Goal: Task Accomplishment & Management: Manage account settings

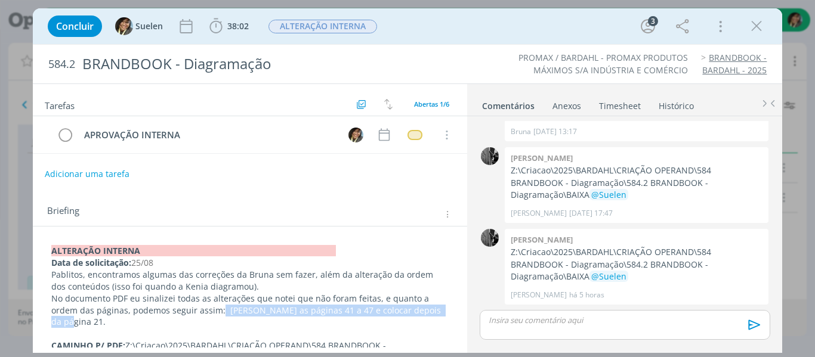
drag, startPoint x: 431, startPoint y: 314, endPoint x: 210, endPoint y: 305, distance: 220.2
click at [210, 305] on p "No documento PDF eu sinalizei todas as alterações que notei que não foram feita…" at bounding box center [250, 311] width 398 height 36
copy p "Pegar as páginas 41 a 47 e colocar depois da página 21."
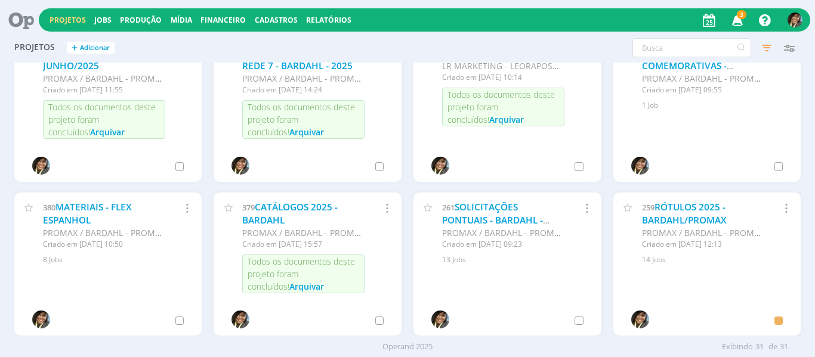
scroll to position [656, 0]
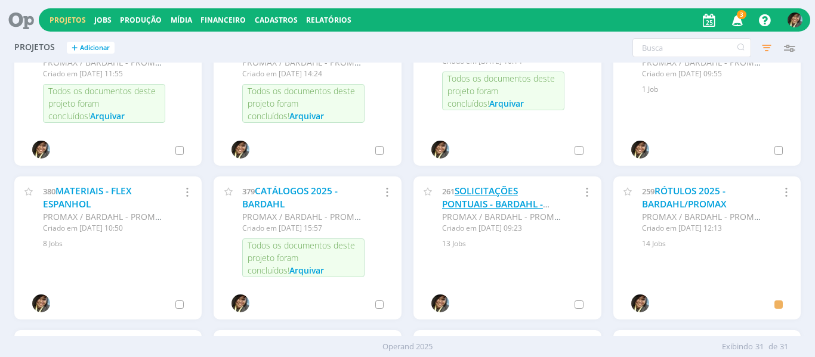
click at [494, 199] on link "SOLICITAÇÕES PONTUAIS - BARDAHL - 2025" at bounding box center [492, 204] width 101 height 38
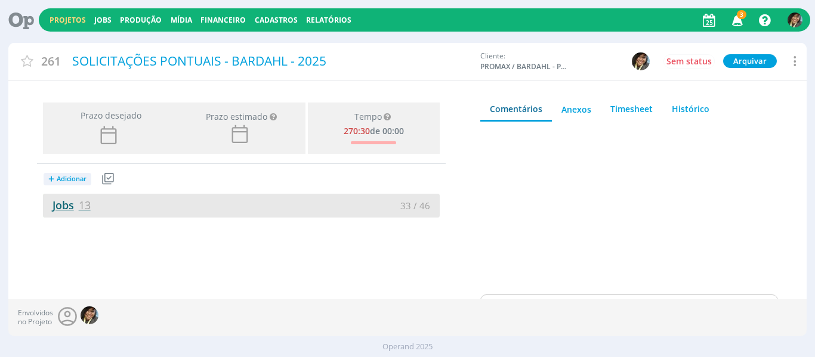
click at [79, 210] on span "13" at bounding box center [85, 205] width 12 height 14
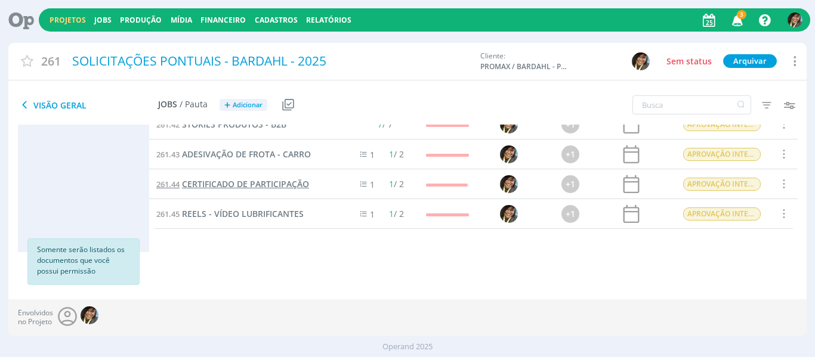
scroll to position [95, 0]
click at [78, 21] on link "Projetos" at bounding box center [67, 20] width 36 height 10
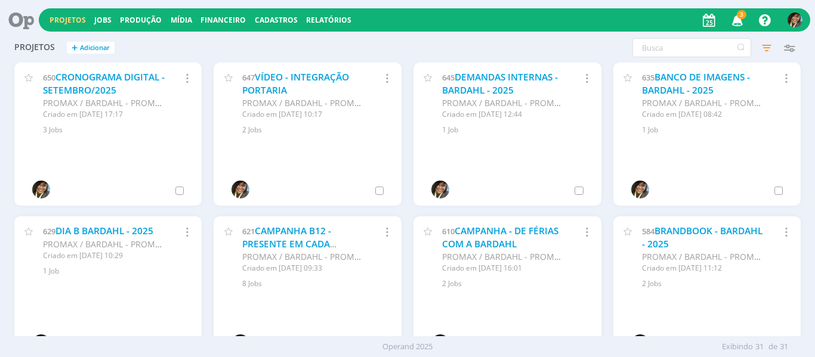
click at [736, 24] on icon "button" at bounding box center [737, 20] width 21 height 20
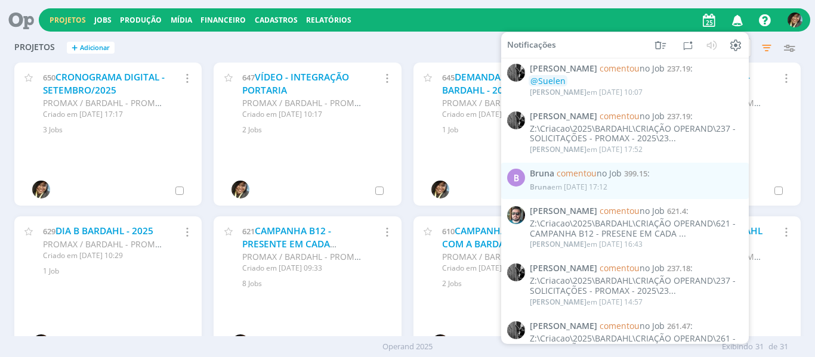
scroll to position [179, 0]
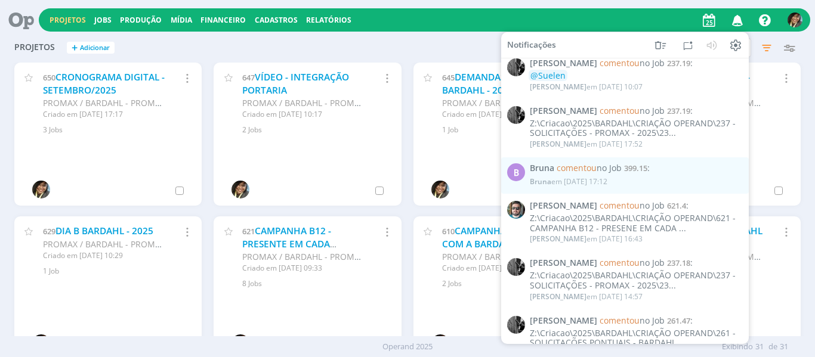
click at [0, 209] on div "Projetos + Adicionar Filtros Filtrar [GEOGRAPHIC_DATA] Status Clientes Selecion…" at bounding box center [407, 184] width 815 height 303
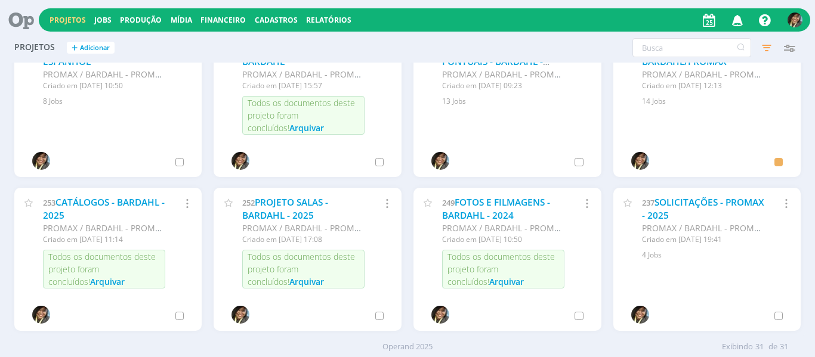
scroll to position [894, 0]
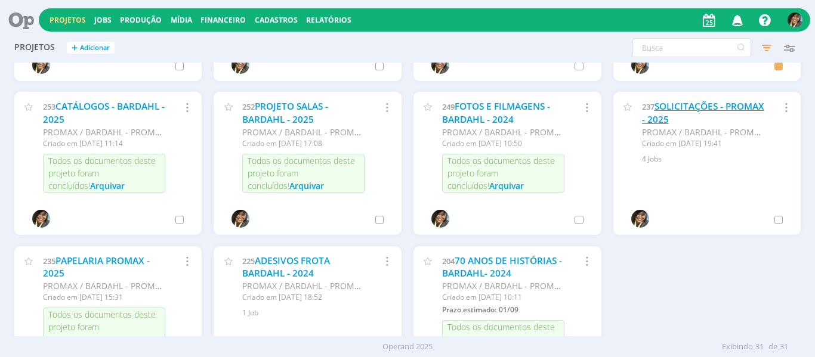
click at [677, 109] on link "SOLICITAÇÕES - PROMAX - 2025" at bounding box center [703, 113] width 122 height 26
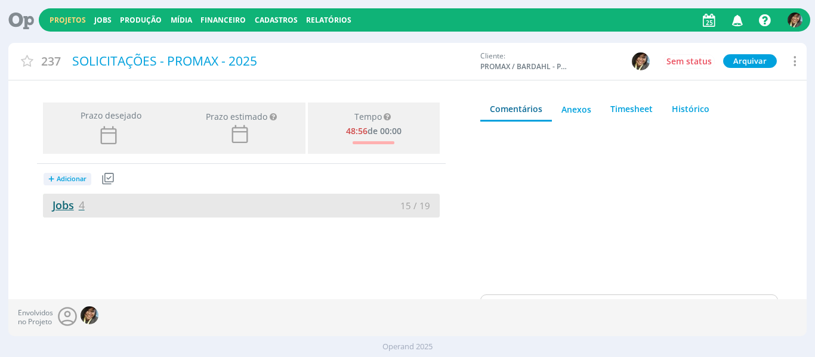
click at [81, 202] on span "4" at bounding box center [82, 205] width 6 height 14
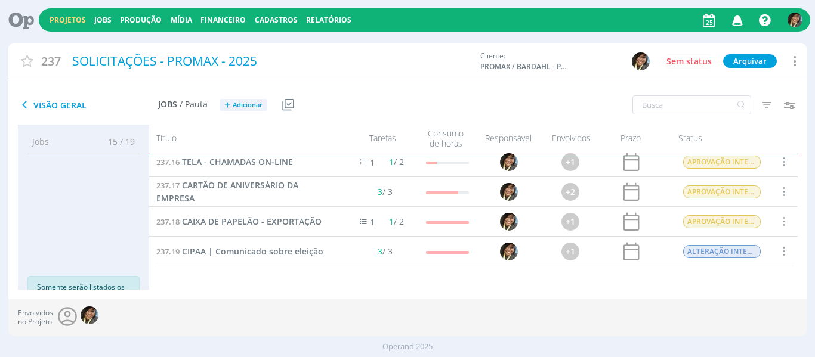
scroll to position [47, 0]
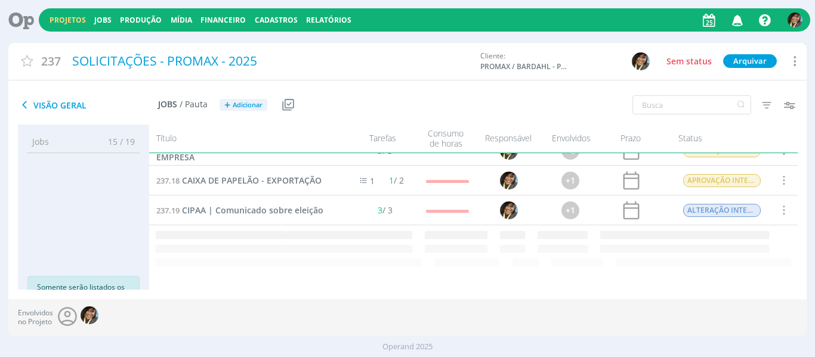
click at [298, 195] on div "237.18 CAIXA DE PAPELÃO - EXPORTAÇÃO" at bounding box center [244, 180] width 190 height 29
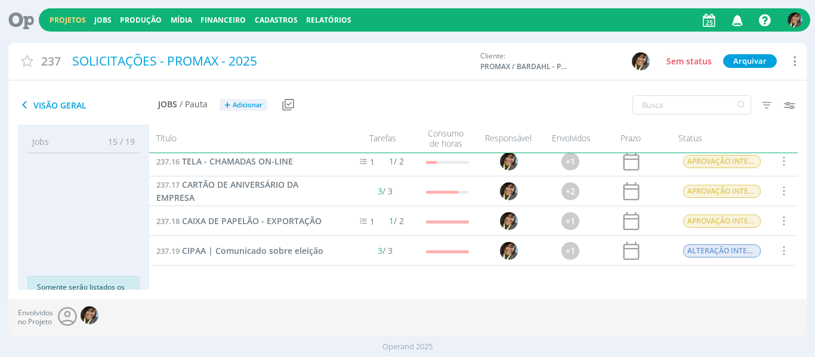
scroll to position [7, 0]
click at [292, 240] on div "237.19 CIPAA | Comunicado sobre eleição" at bounding box center [244, 250] width 190 height 29
click at [292, 250] on span "CIPAA | Comunicado sobre eleição" at bounding box center [252, 250] width 141 height 11
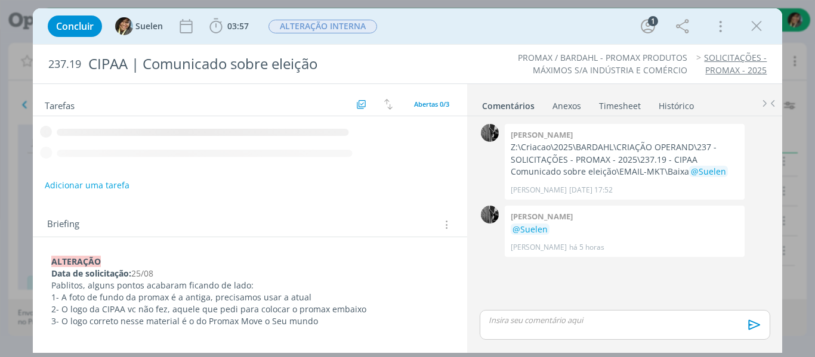
click at [64, 163] on td "dialog" at bounding box center [250, 141] width 435 height 48
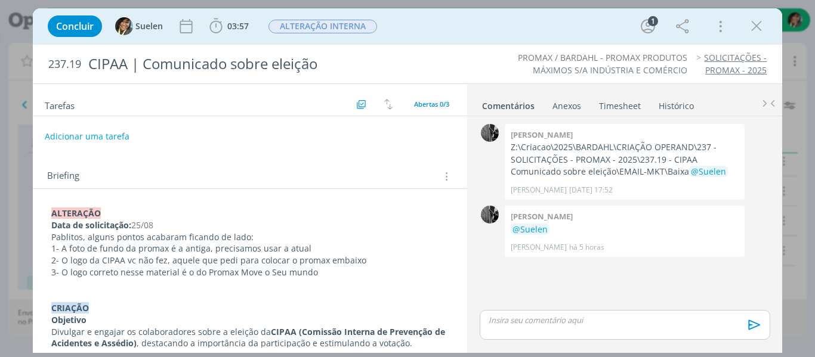
drag, startPoint x: 63, startPoint y: 196, endPoint x: 77, endPoint y: 204, distance: 16.1
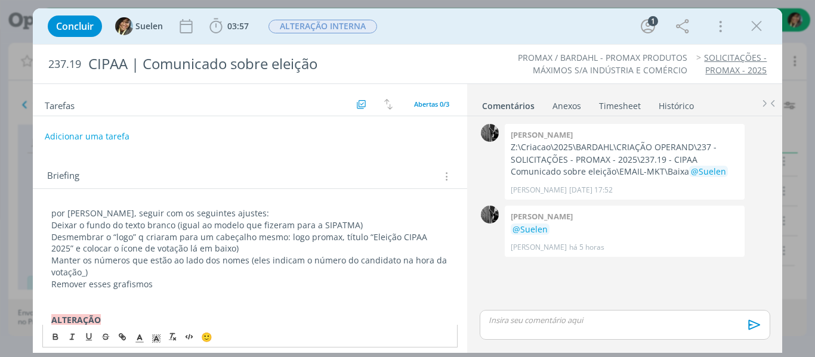
click at [92, 295] on p "dialog" at bounding box center [250, 296] width 398 height 12
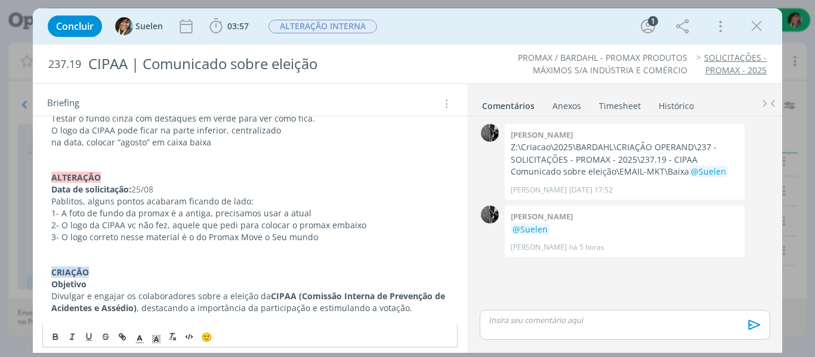
scroll to position [179, 0]
drag, startPoint x: 175, startPoint y: 183, endPoint x: 23, endPoint y: 175, distance: 152.9
click at [23, 175] on div "Concluir Suelen 03:57 Iniciar Apontar Data * [DATE] Horas * 00:00 Tarefa Seleci…" at bounding box center [407, 178] width 815 height 357
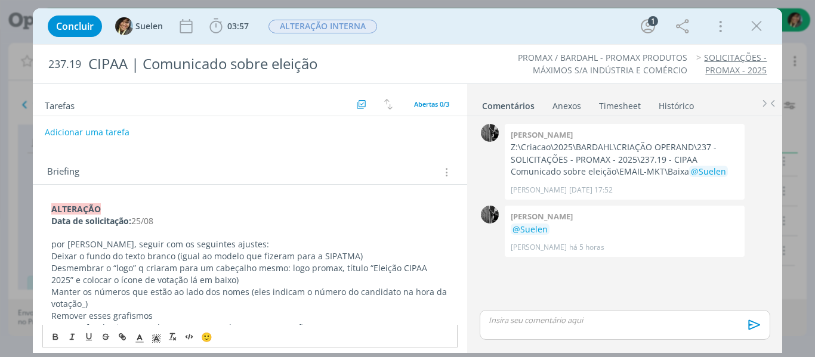
scroll to position [0, 0]
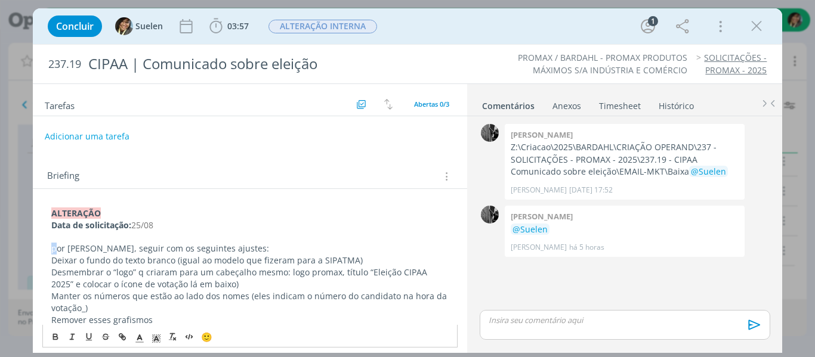
drag, startPoint x: 55, startPoint y: 248, endPoint x: 567, endPoint y: 7, distance: 566.3
click at [53, 247] on p "por [PERSON_NAME], seguir com os seguintes ajustes:" at bounding box center [250, 249] width 398 height 12
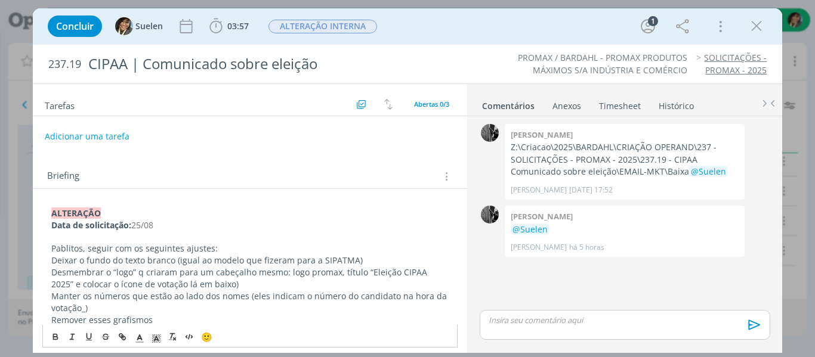
drag, startPoint x: 52, startPoint y: 258, endPoint x: 393, endPoint y: 161, distance: 354.1
click at [54, 258] on p "Deixar o fundo do texto branco (igual ao modelo que fizeram para a SIPATMA)" at bounding box center [250, 261] width 398 height 12
click at [93, 134] on button "Adicionar uma tarefa" at bounding box center [86, 136] width 85 height 20
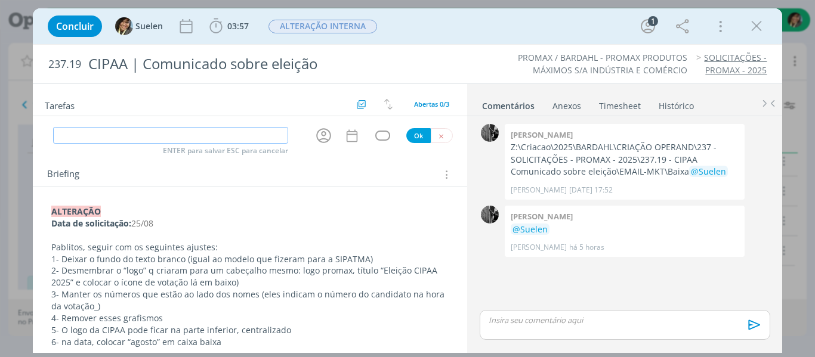
type input "L"
type input "ALTERAÇÃO CLIENTE"
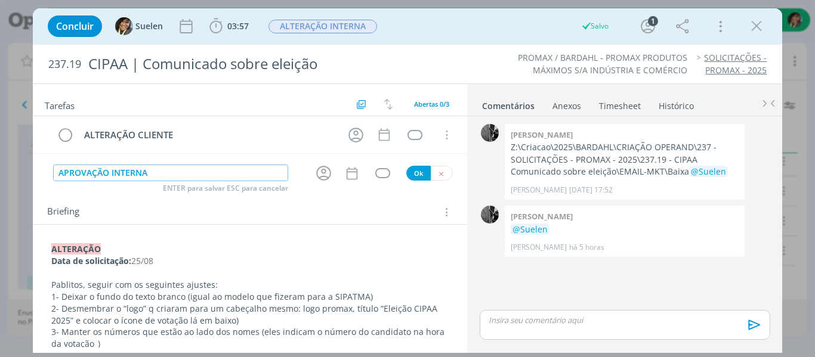
type input "APROVAÇÃO INTERNA"
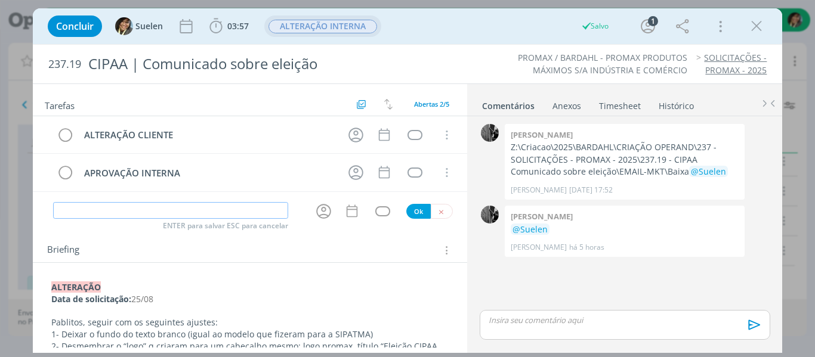
click at [315, 25] on span "ALTERAÇÃO INTERNA" at bounding box center [322, 27] width 109 height 14
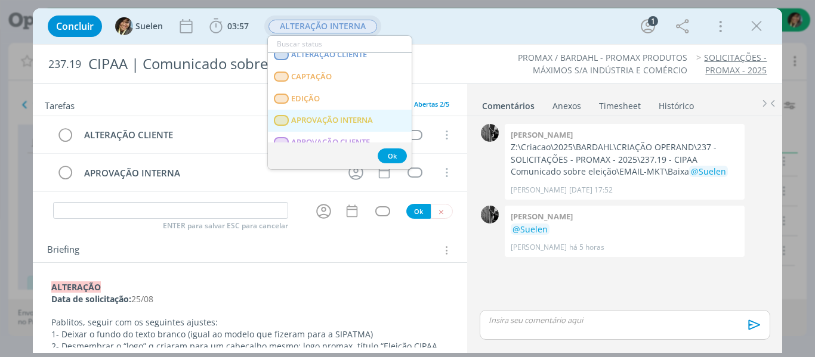
scroll to position [119, 0]
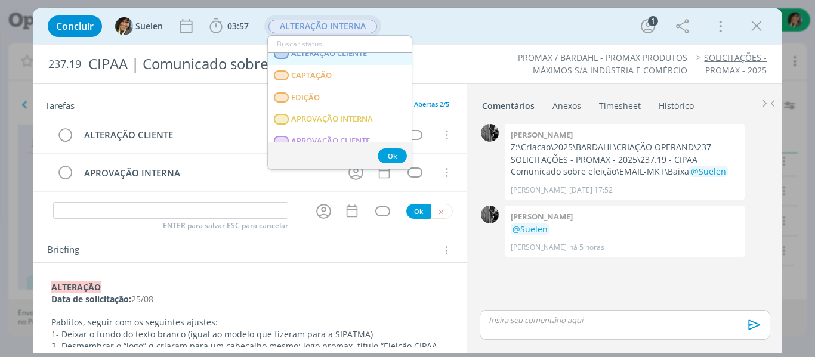
drag, startPoint x: 345, startPoint y: 55, endPoint x: 298, endPoint y: 101, distance: 66.6
click at [345, 55] on span "ALTERAÇÃO CLIENTE" at bounding box center [329, 54] width 76 height 10
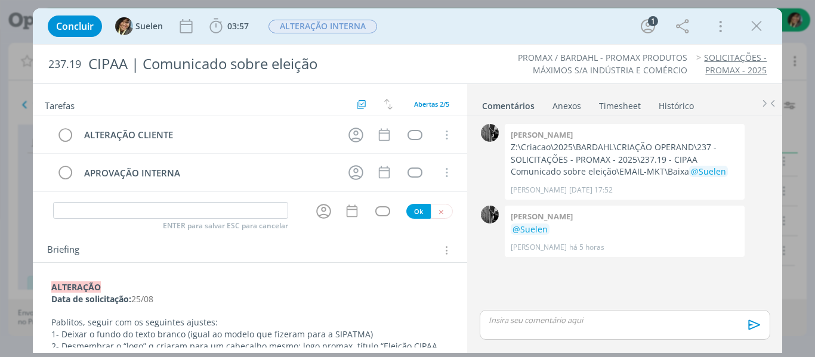
click at [94, 284] on strong "﻿ALTERAÇÃO" at bounding box center [75, 286] width 49 height 11
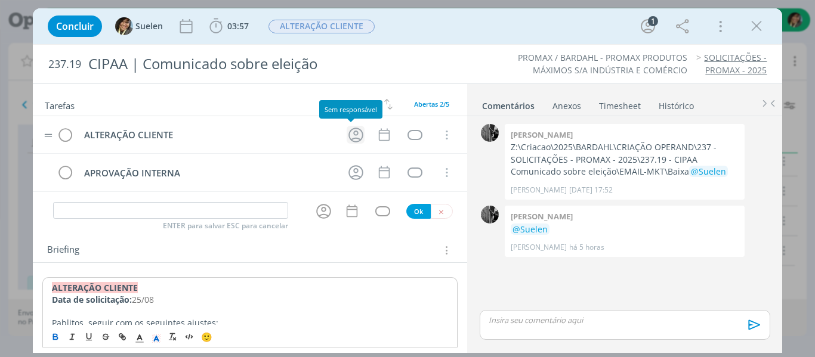
click at [346, 134] on icon "dialog" at bounding box center [355, 135] width 18 height 18
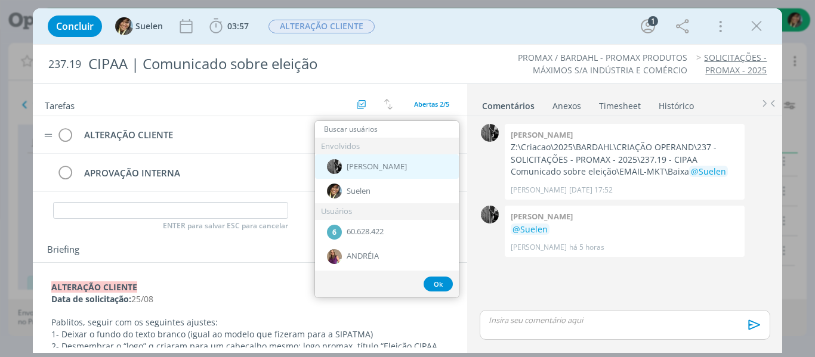
click at [365, 162] on span "[PERSON_NAME]" at bounding box center [376, 167] width 60 height 10
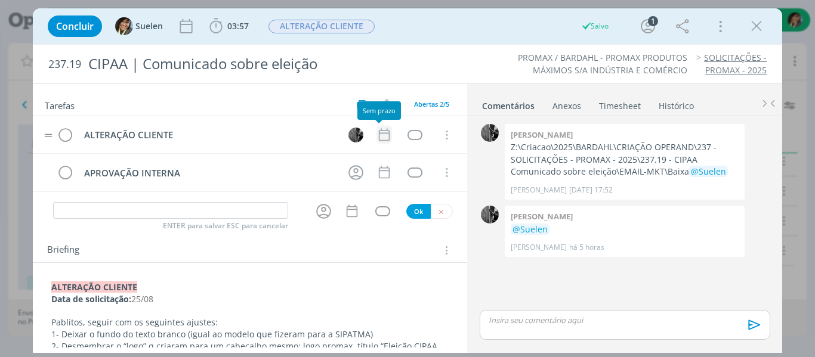
click at [377, 138] on icon "dialog" at bounding box center [384, 135] width 16 height 16
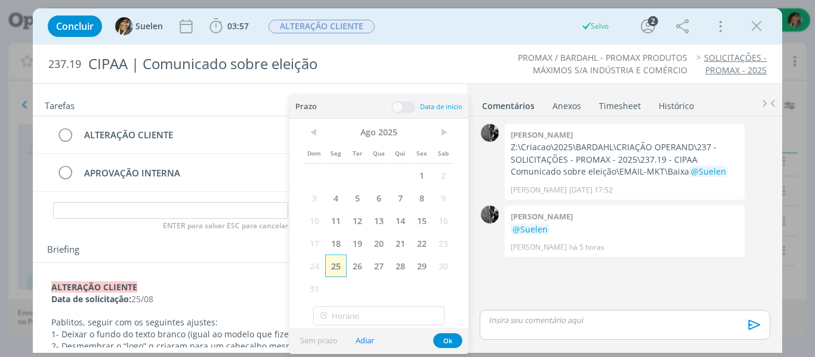
click at [335, 264] on span "25" at bounding box center [335, 266] width 21 height 23
click at [458, 337] on button "Ok" at bounding box center [447, 340] width 29 height 15
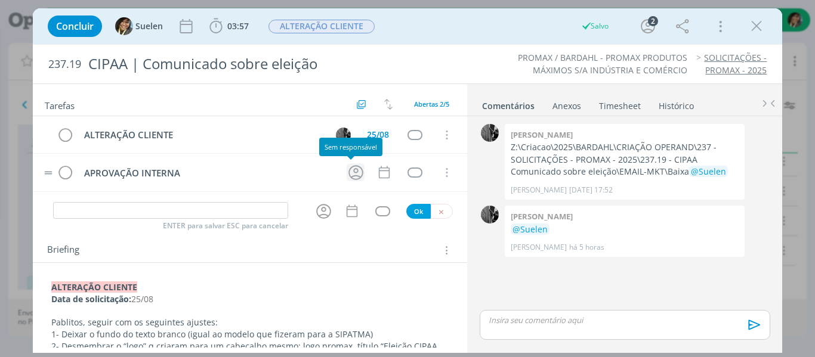
click at [354, 168] on icon "dialog" at bounding box center [355, 172] width 18 height 18
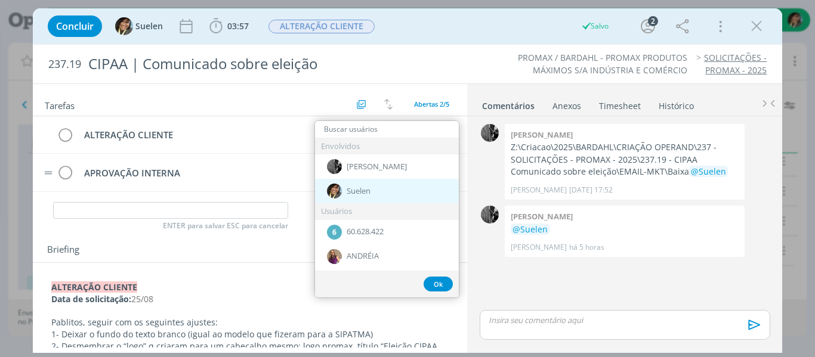
click at [346, 194] on span "Suelen" at bounding box center [358, 192] width 24 height 10
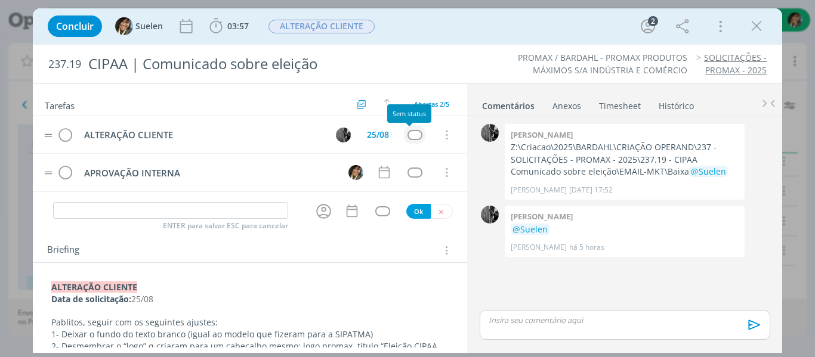
click at [408, 134] on div "dialog" at bounding box center [414, 135] width 15 height 10
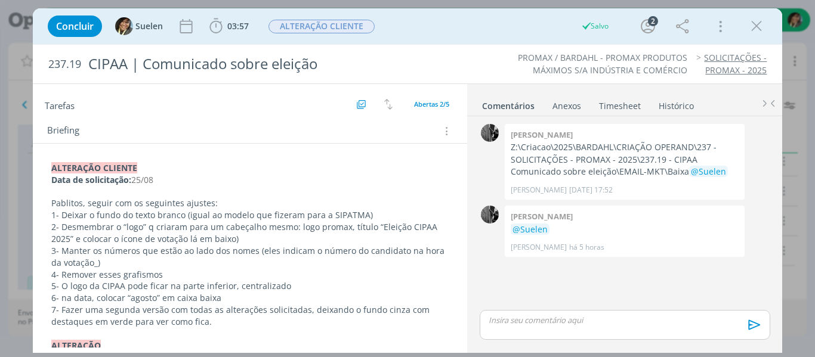
scroll to position [0, 0]
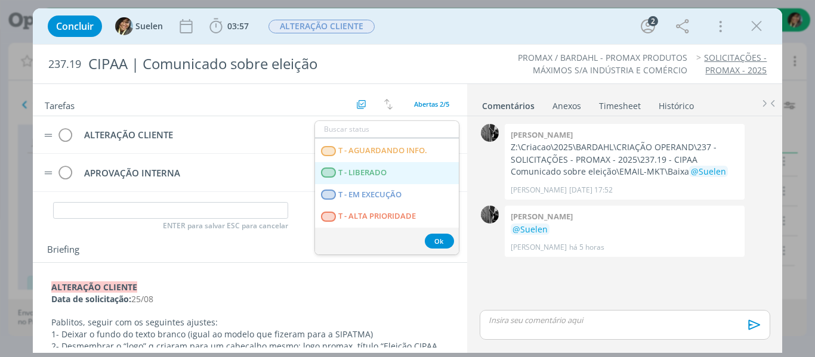
click at [386, 175] on span "T - LIBERADO" at bounding box center [362, 173] width 48 height 10
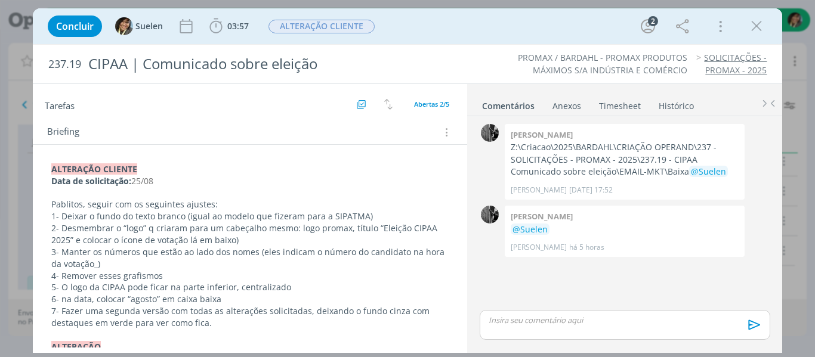
scroll to position [119, 0]
click at [219, 273] on p "4- Remover esses grafismos" at bounding box center [250, 275] width 398 height 12
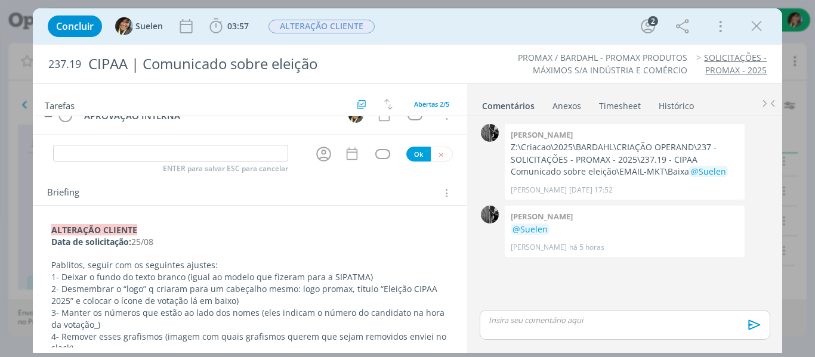
scroll to position [0, 0]
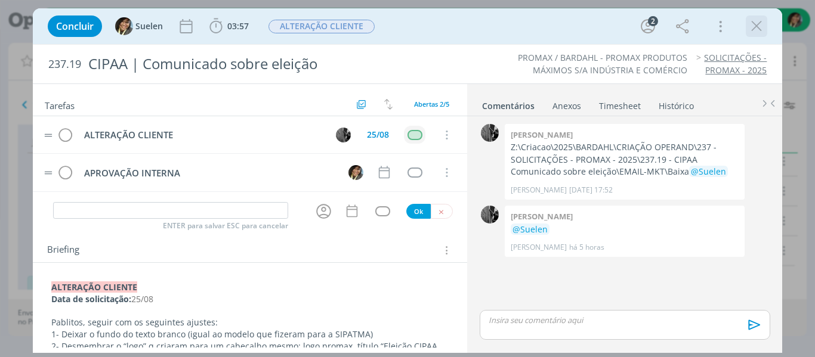
click at [757, 32] on icon "dialog" at bounding box center [756, 26] width 18 height 18
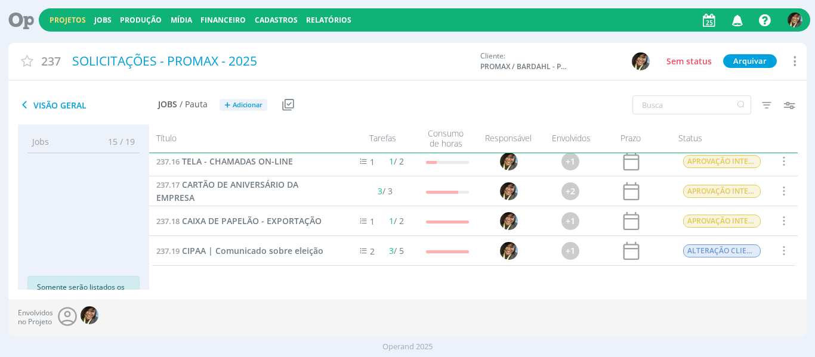
click at [72, 15] on link "Projetos" at bounding box center [67, 20] width 36 height 10
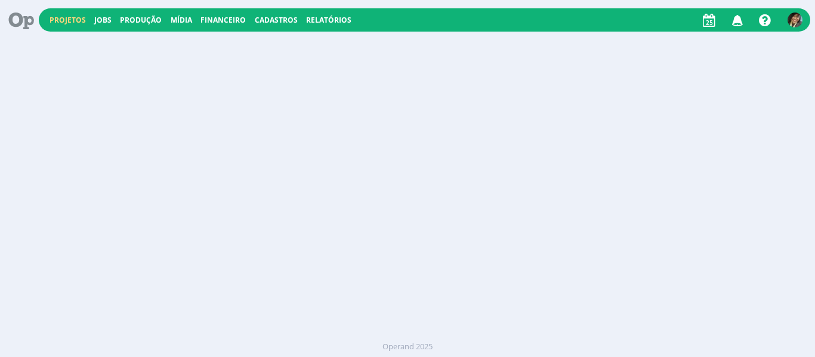
click at [72, 15] on link "Projetos" at bounding box center [67, 20] width 36 height 10
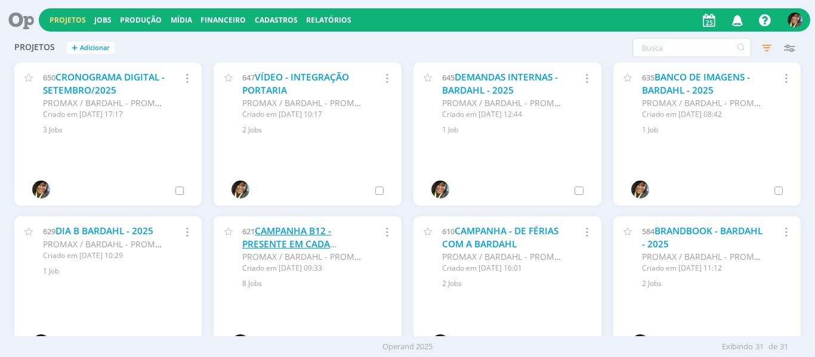
click at [259, 235] on link "CAMPANHA B12 - PRESENTE EM CADA HISTÓRIA - 2025" at bounding box center [286, 244] width 89 height 38
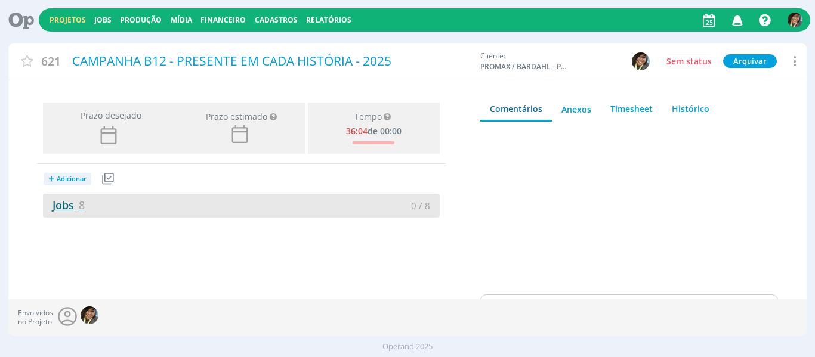
click at [57, 208] on link "Jobs 8" at bounding box center [64, 205] width 42 height 14
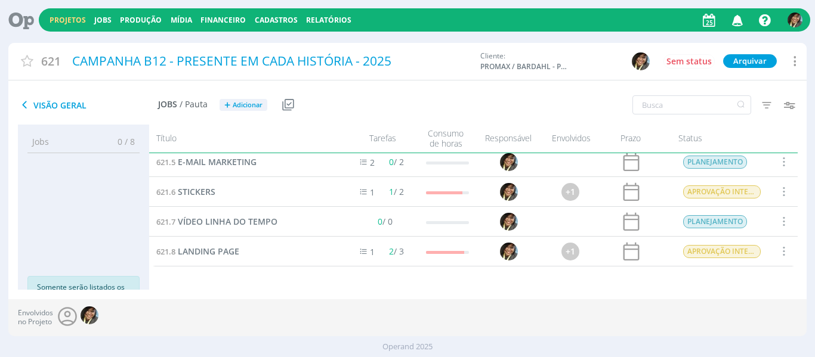
scroll to position [125, 0]
click at [244, 107] on span "Adicionar" at bounding box center [248, 105] width 30 height 8
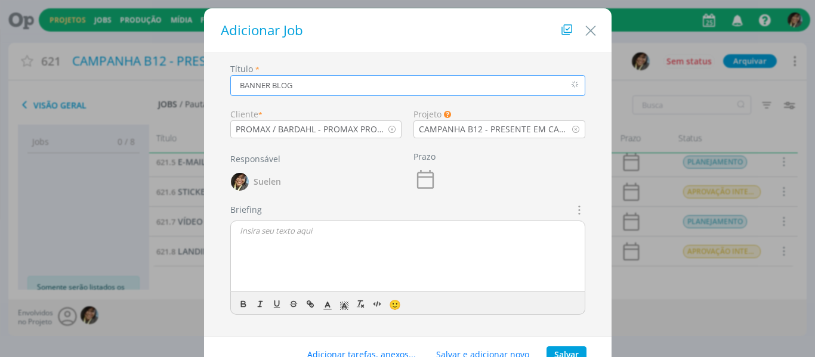
type input "BANNER BLOG"
drag, startPoint x: 576, startPoint y: 350, endPoint x: 538, endPoint y: 332, distance: 41.6
click at [575, 350] on button "Salvar" at bounding box center [566, 354] width 40 height 17
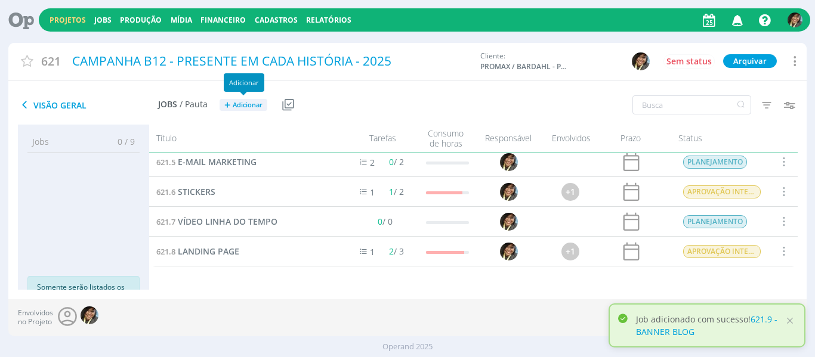
click at [242, 101] on span "Adicionar" at bounding box center [248, 105] width 30 height 8
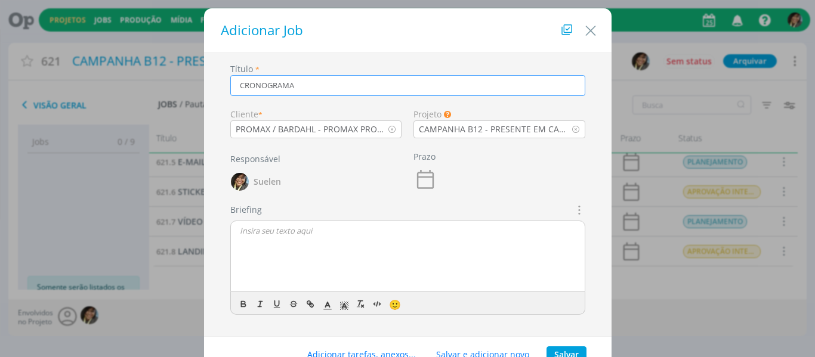
type input "CRONOGRAMA"
click at [558, 348] on button "Salvar" at bounding box center [566, 354] width 40 height 17
